Goal: Navigation & Orientation: Find specific page/section

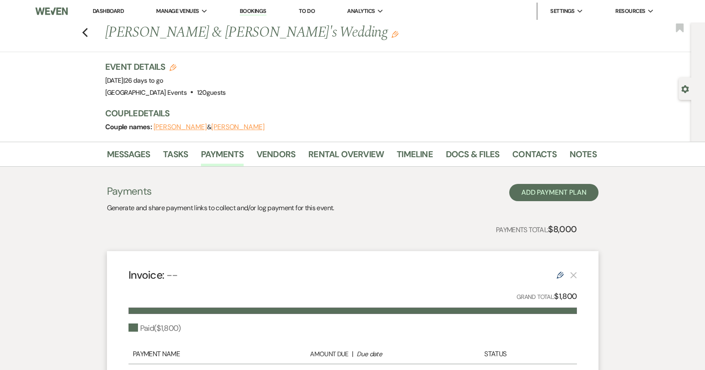
click at [123, 12] on link "Dashboard" at bounding box center [108, 10] width 31 height 7
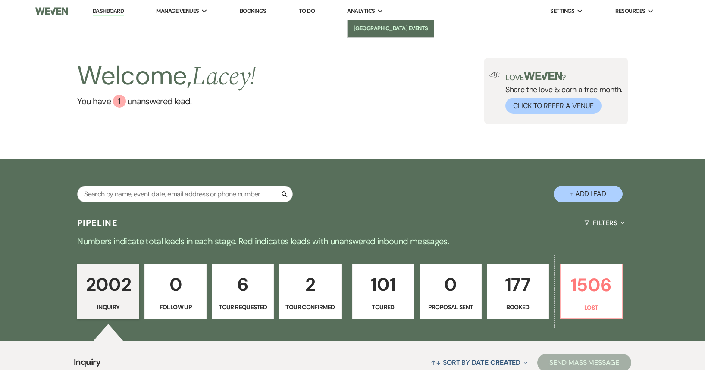
click at [370, 25] on li "[GEOGRAPHIC_DATA] Events" at bounding box center [391, 28] width 78 height 9
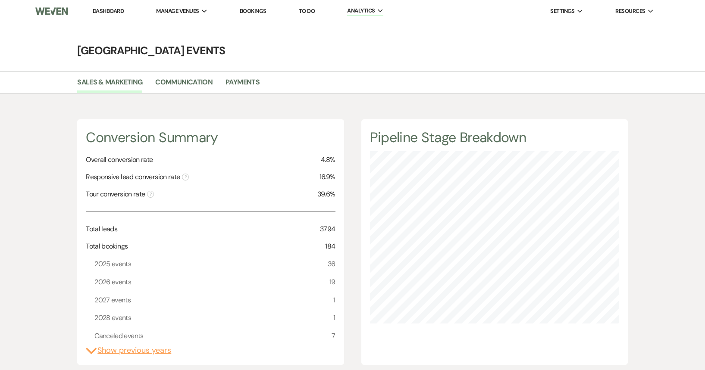
click at [116, 9] on link "Dashboard" at bounding box center [108, 10] width 31 height 7
